Goal: Task Accomplishment & Management: Manage account settings

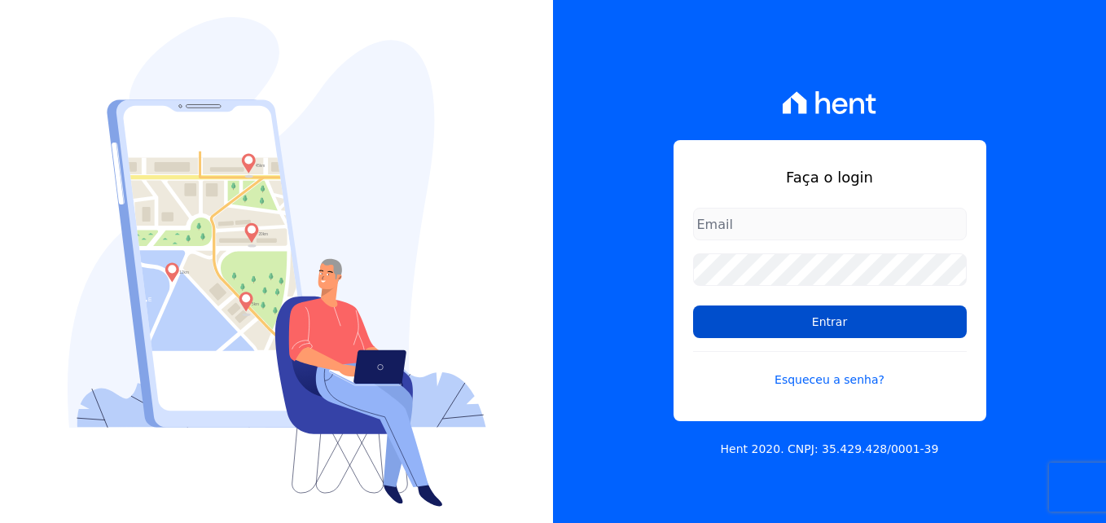
type input "[EMAIL_ADDRESS][DOMAIN_NAME]"
click at [867, 335] on input "Entrar" at bounding box center [830, 321] width 274 height 33
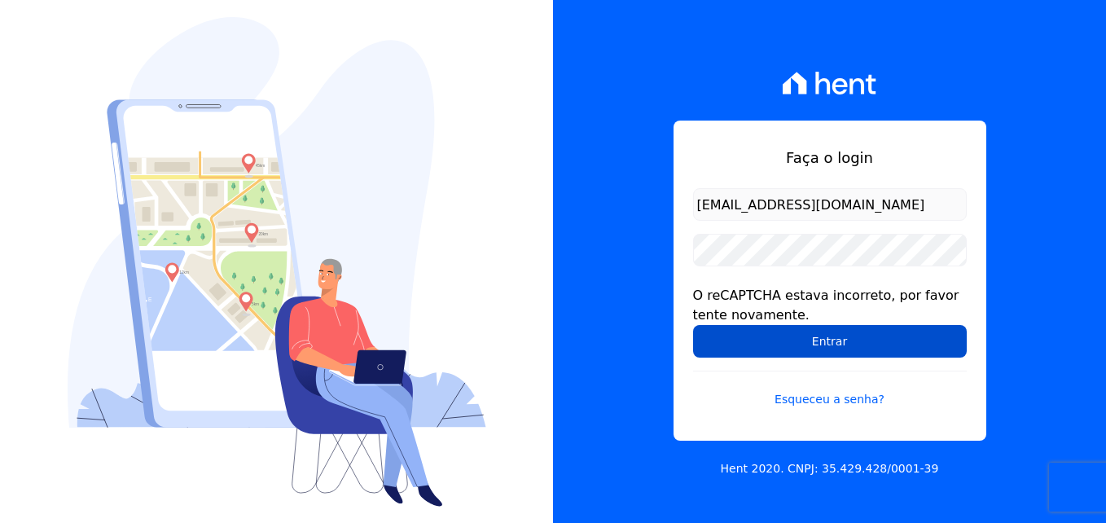
click at [850, 341] on input "Entrar" at bounding box center [830, 341] width 274 height 33
click at [831, 343] on input "Entrar" at bounding box center [830, 341] width 274 height 33
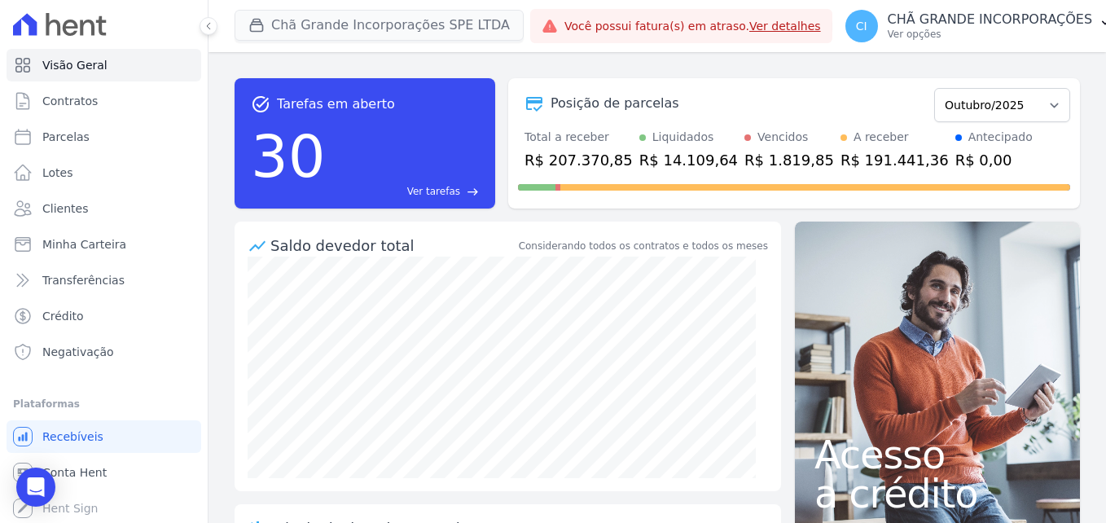
click at [291, 44] on div "Chã Grande Incorporações SPE LTDA Fronte Campina Grande Incorporações SPE LTDA …" at bounding box center [379, 26] width 289 height 54
click at [297, 29] on button "Chã Grande Incorporações SPE LTDA" at bounding box center [379, 25] width 289 height 31
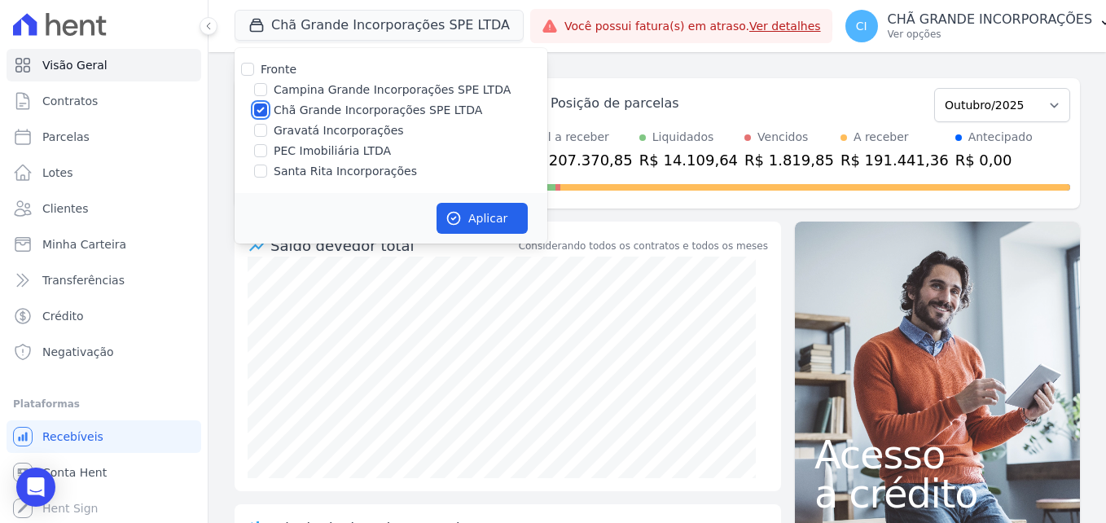
drag, startPoint x: 261, startPoint y: 108, endPoint x: 261, endPoint y: 92, distance: 16.3
click at [261, 107] on input "Chã Grande Incorporações SPE LTDA" at bounding box center [260, 109] width 13 height 13
checkbox input "false"
click at [262, 89] on input "Campina Grande Incorporações SPE LTDA" at bounding box center [260, 89] width 13 height 13
checkbox input "true"
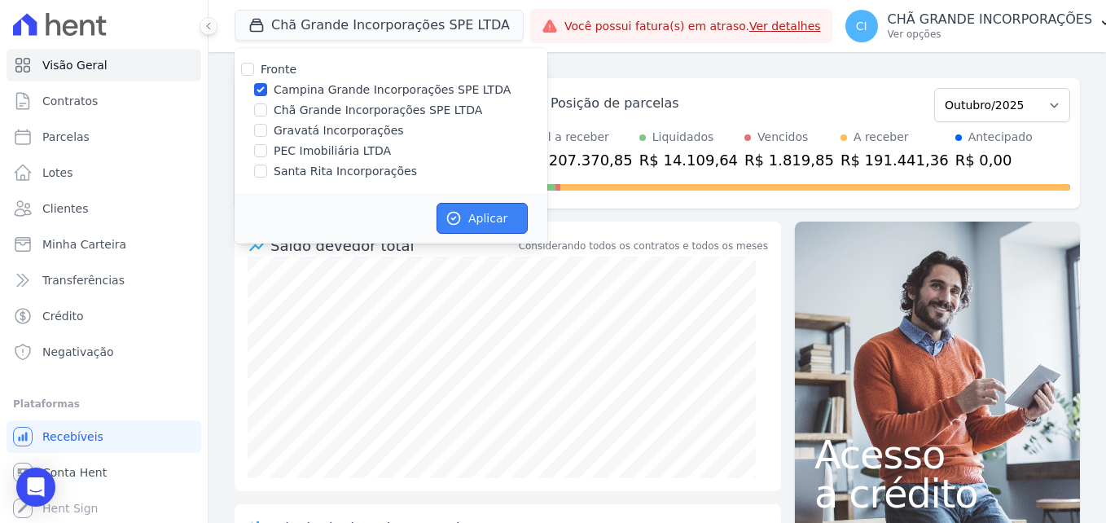
click at [471, 217] on button "Aplicar" at bounding box center [482, 218] width 91 height 31
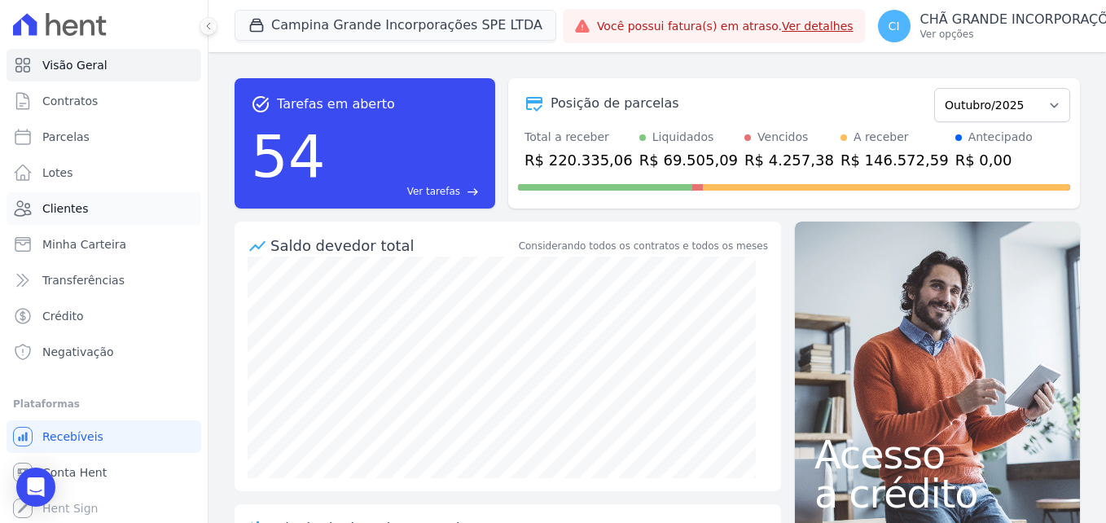
click at [161, 214] on link "Clientes" at bounding box center [104, 208] width 195 height 33
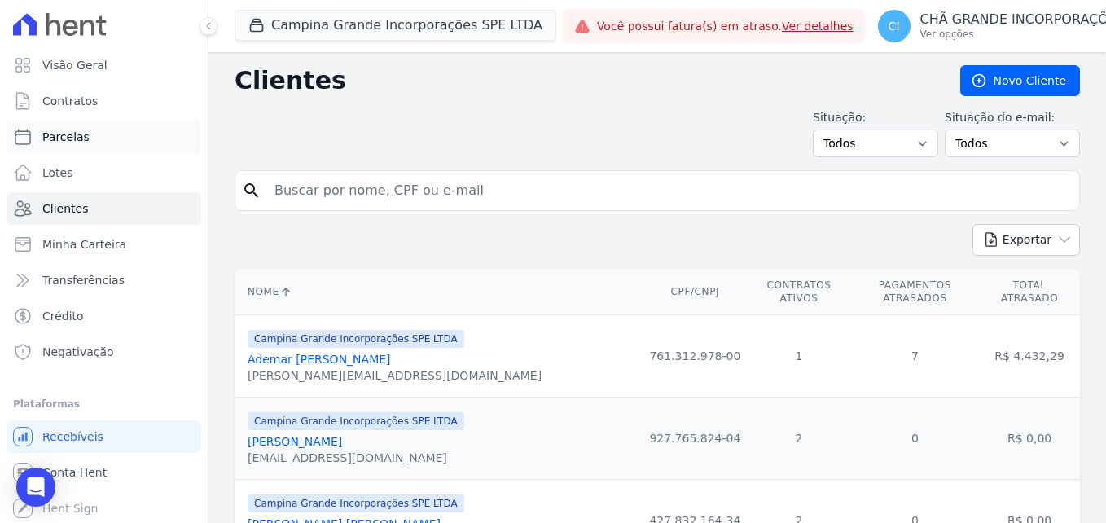
click at [92, 125] on link "Parcelas" at bounding box center [104, 137] width 195 height 33
select select
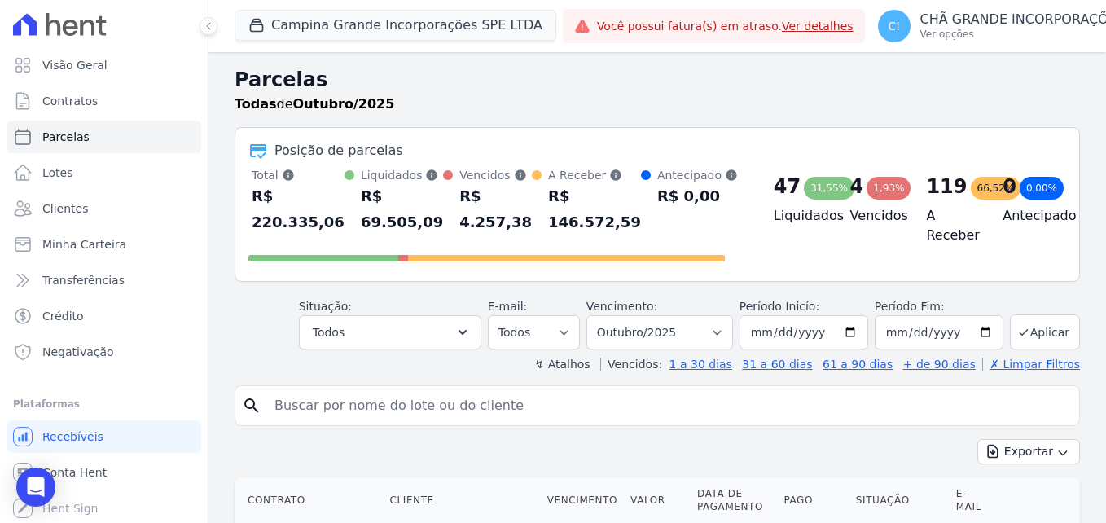
click at [420, 395] on input "search" at bounding box center [669, 405] width 808 height 33
paste input "[PERSON_NAME]"
type input "[PERSON_NAME]"
select select
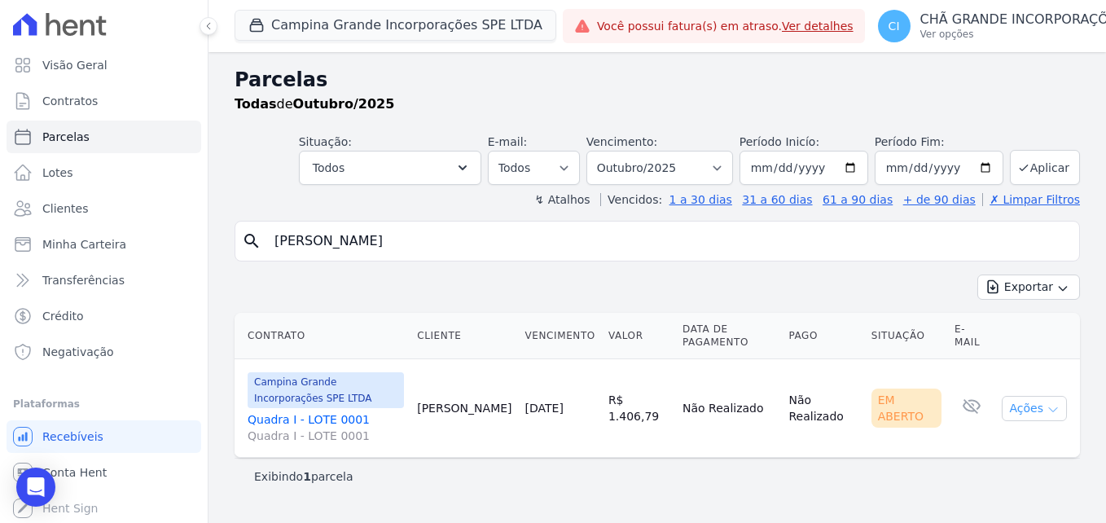
click at [1044, 410] on button "Ações" at bounding box center [1034, 408] width 65 height 25
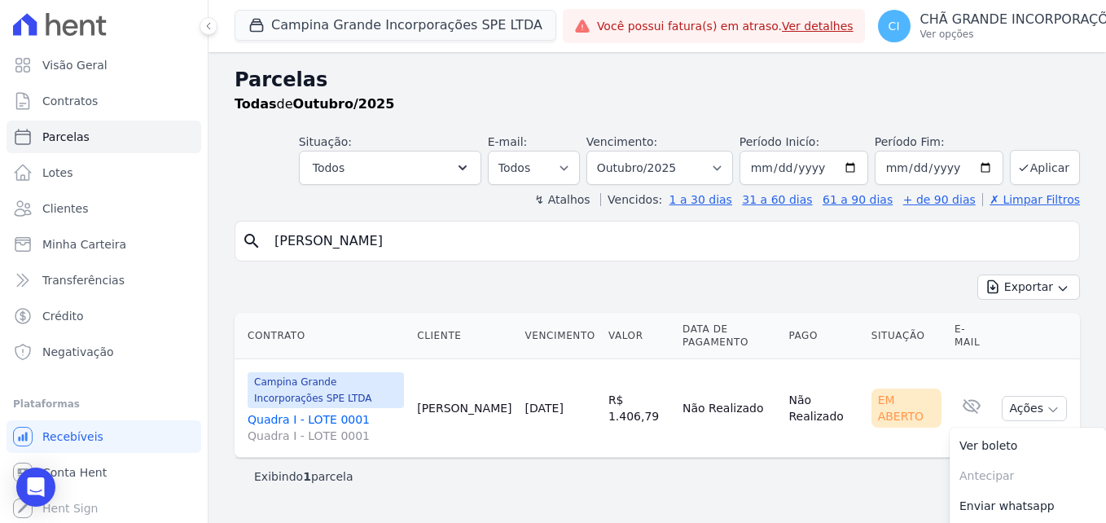
scroll to position [62, 0]
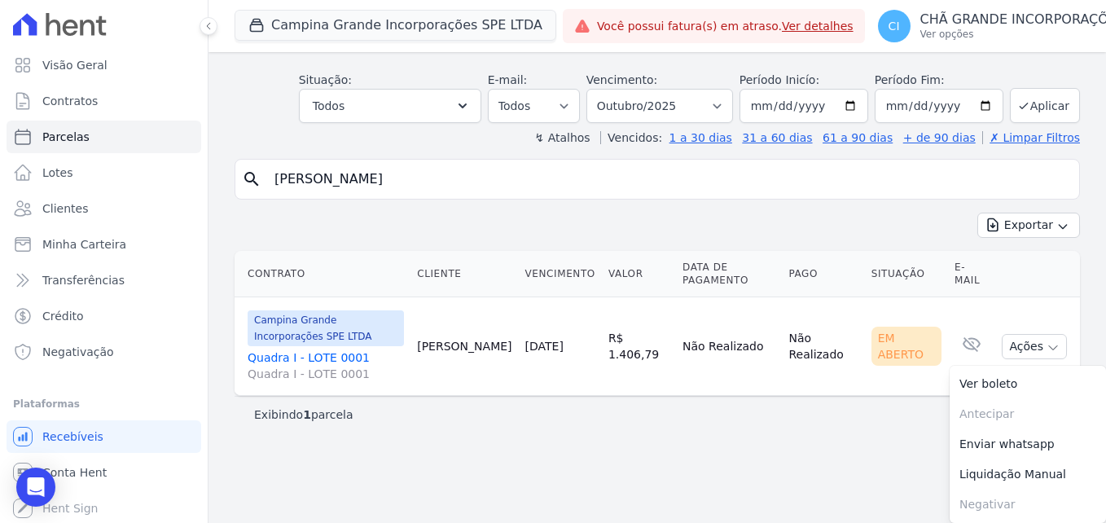
click at [760, 433] on div "Parcelas Todas de Outubro/2025 Situação: Agendado Em Aberto Pago Processando Ca…" at bounding box center [658, 225] width 898 height 471
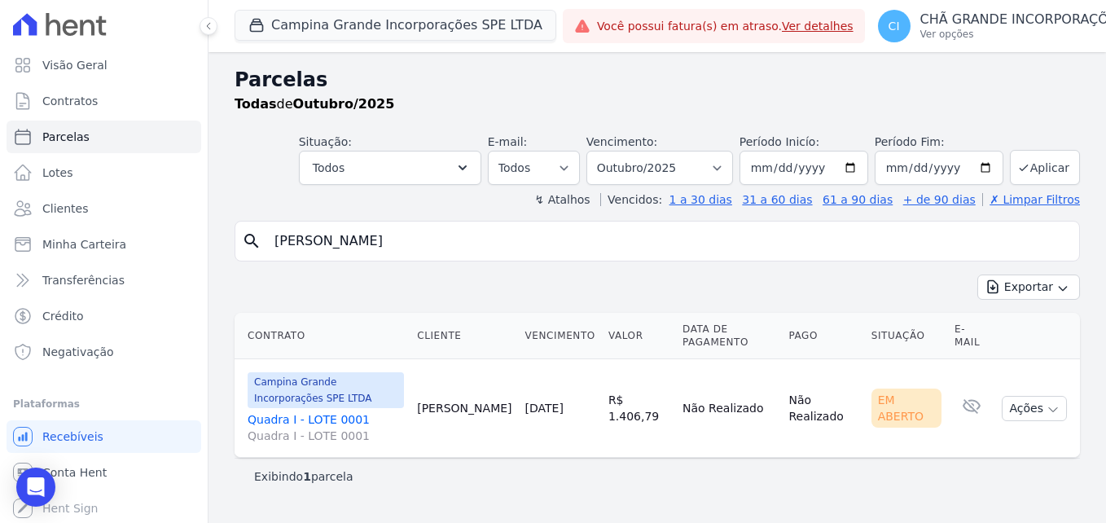
click at [334, 384] on span "Campina Grande Incorporações SPE LTDA" at bounding box center [326, 390] width 156 height 36
click at [297, 420] on link "Quadra I - LOTE 0001 Quadra I - LOTE 0001" at bounding box center [326, 427] width 156 height 33
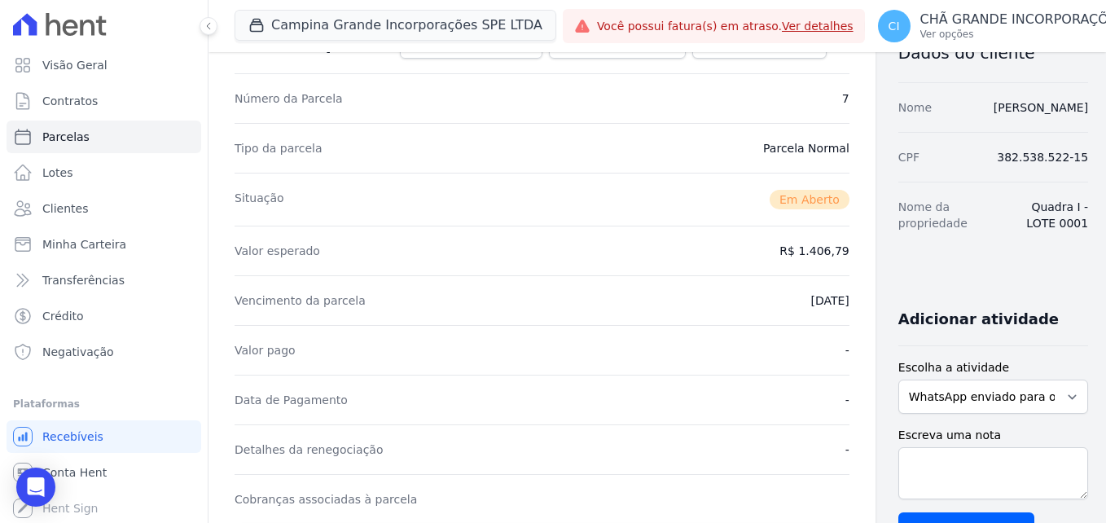
scroll to position [326, 0]
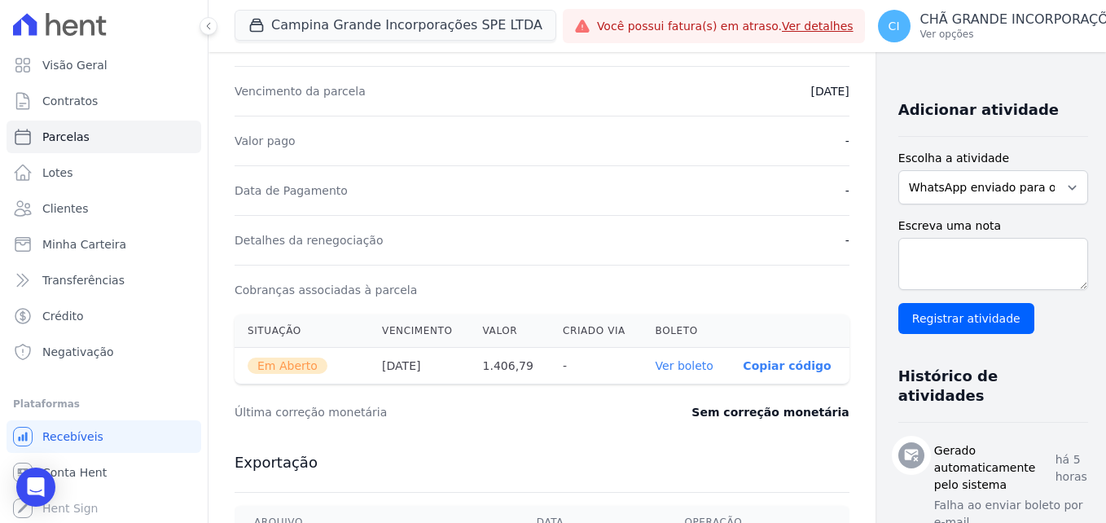
click at [661, 371] on link "Ver boleto" at bounding box center [685, 365] width 58 height 13
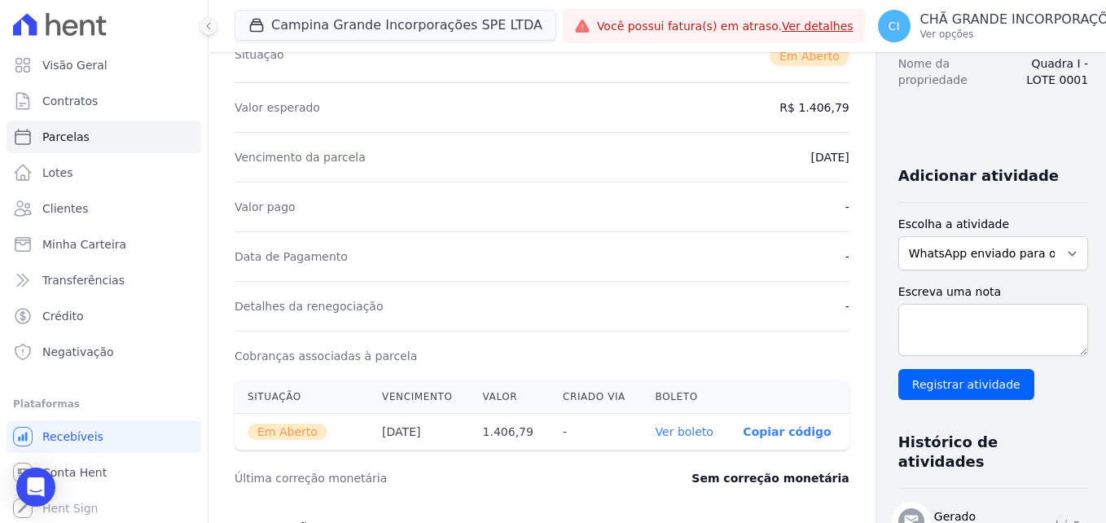
scroll to position [0, 0]
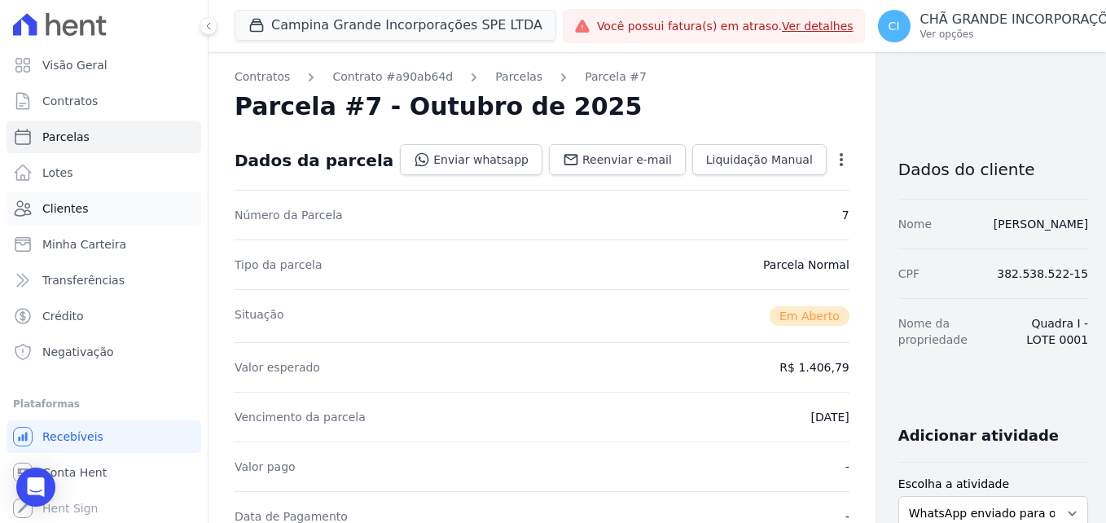
click at [83, 204] on span "Clientes" at bounding box center [65, 208] width 46 height 16
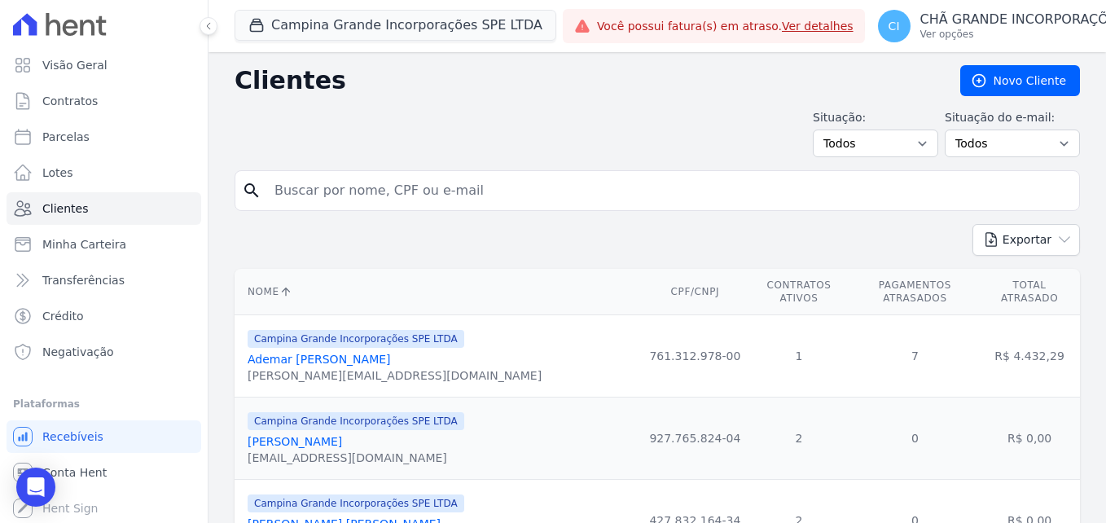
click at [466, 187] on input "search" at bounding box center [669, 190] width 808 height 33
paste input "[PERSON_NAME]"
type input "[PERSON_NAME]"
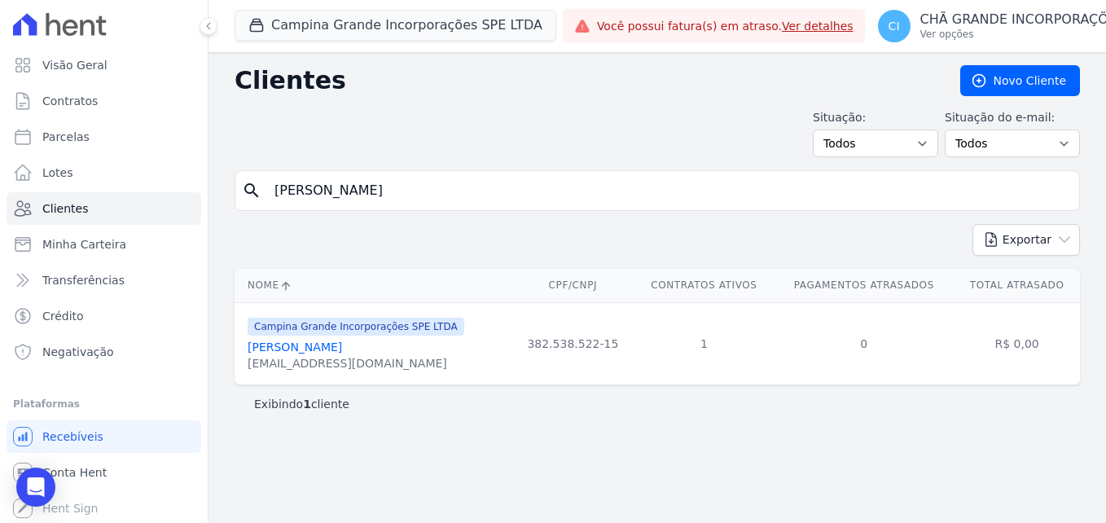
drag, startPoint x: 402, startPoint y: 367, endPoint x: 248, endPoint y: 339, distance: 157.2
click at [248, 339] on div "Campina Grande Incorporações SPE LTDA [PERSON_NAME] [EMAIL_ADDRESS][DOMAIN_NAME]" at bounding box center [356, 343] width 217 height 55
copy div "[PERSON_NAME] [PERSON_NAME][EMAIL_ADDRESS][DOMAIN_NAME]"
click at [456, 442] on div "Clientes [GEOGRAPHIC_DATA] Situação: Todos Adimplentes Inadimplentes Situação d…" at bounding box center [658, 287] width 898 height 471
